Goal: Transaction & Acquisition: Obtain resource

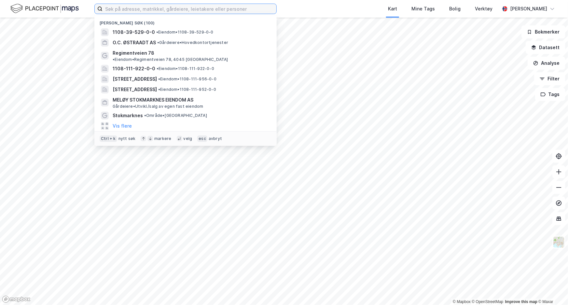
click at [171, 7] on input at bounding box center [190, 9] width 174 height 10
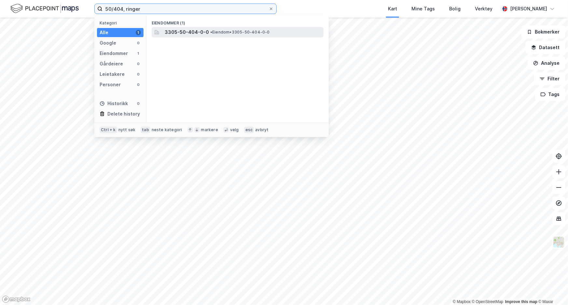
type input "50/404, ringer"
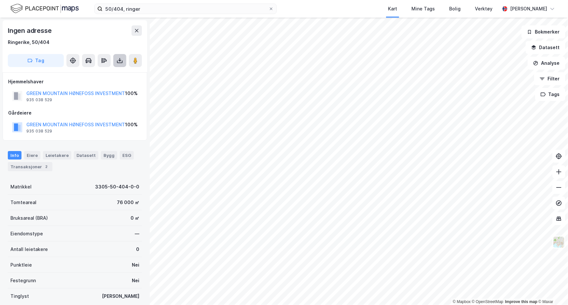
click at [118, 63] on icon at bounding box center [120, 62] width 6 height 3
click at [113, 82] on div "Last ned matrikkelrapport" at bounding box center [96, 83] width 54 height 5
